Goal: Information Seeking & Learning: Learn about a topic

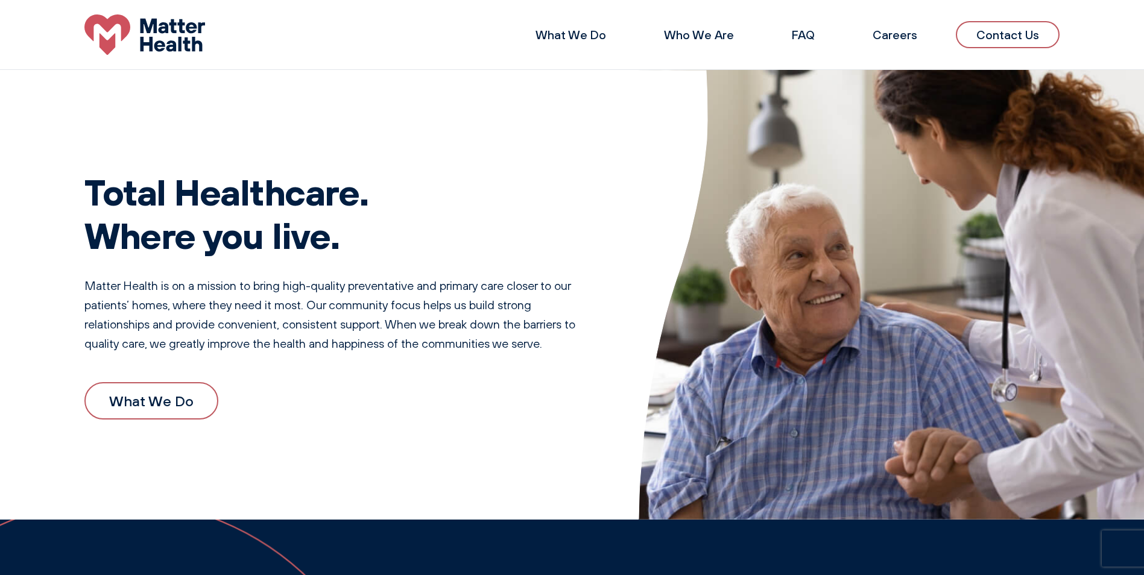
click at [571, 26] on li "What We Do" at bounding box center [570, 35] width 109 height 29
click at [583, 27] on li "What We Do" at bounding box center [570, 35] width 109 height 29
click at [584, 36] on link "What We Do" at bounding box center [570, 34] width 71 height 15
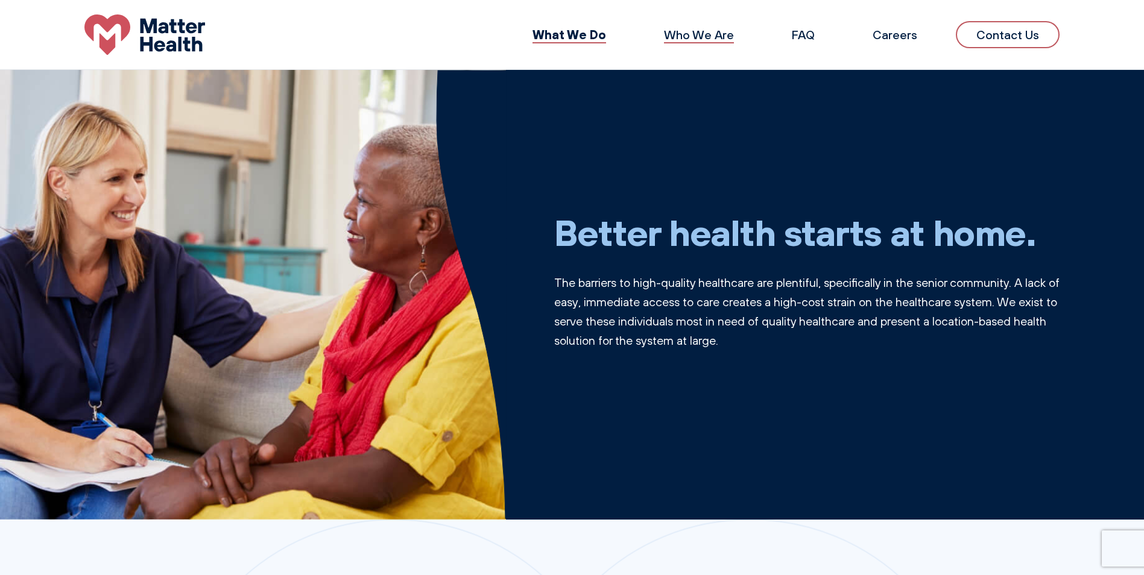
click at [719, 42] on link "Who We Are" at bounding box center [699, 34] width 70 height 15
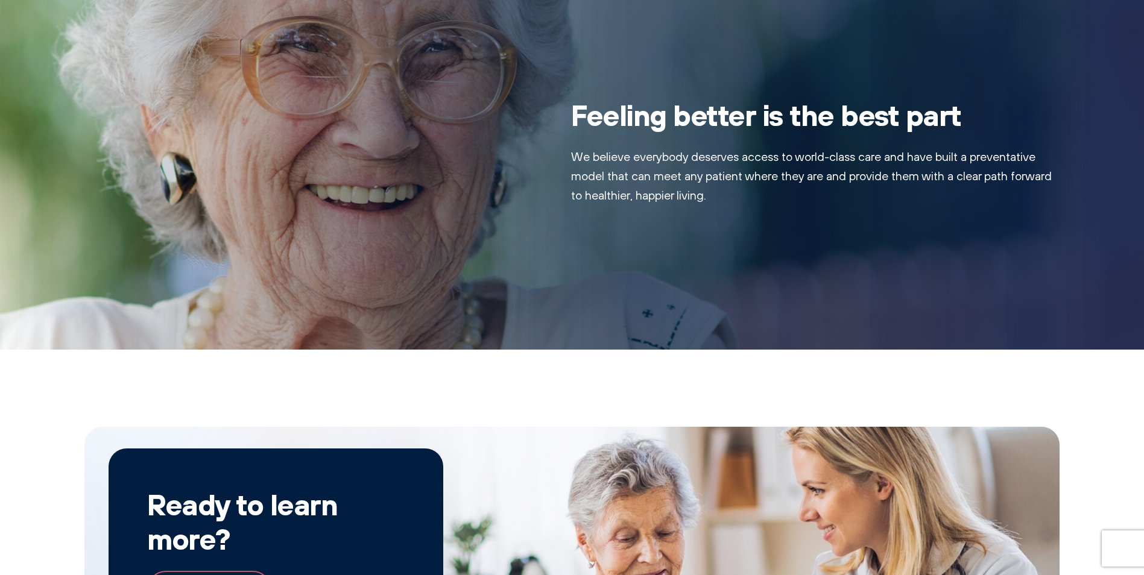
scroll to position [1381, 0]
